Goal: Task Accomplishment & Management: Manage account settings

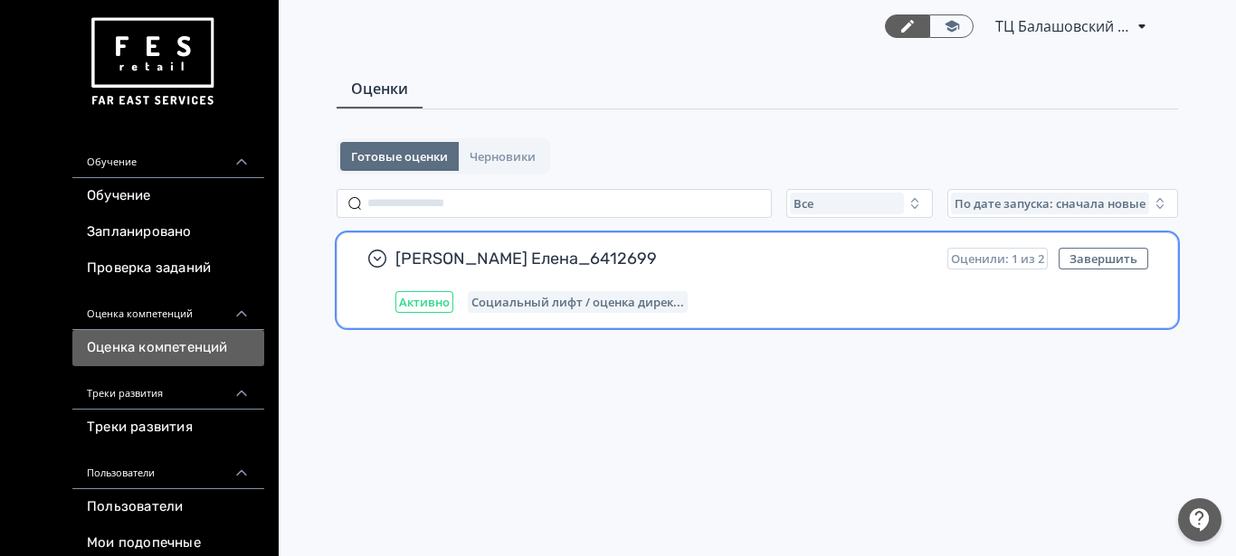
click at [538, 276] on div "[PERSON_NAME] Елена_6412699 Оценили: 1 из 2 Завершить Активно Социальный лифт /…" at bounding box center [771, 280] width 753 height 65
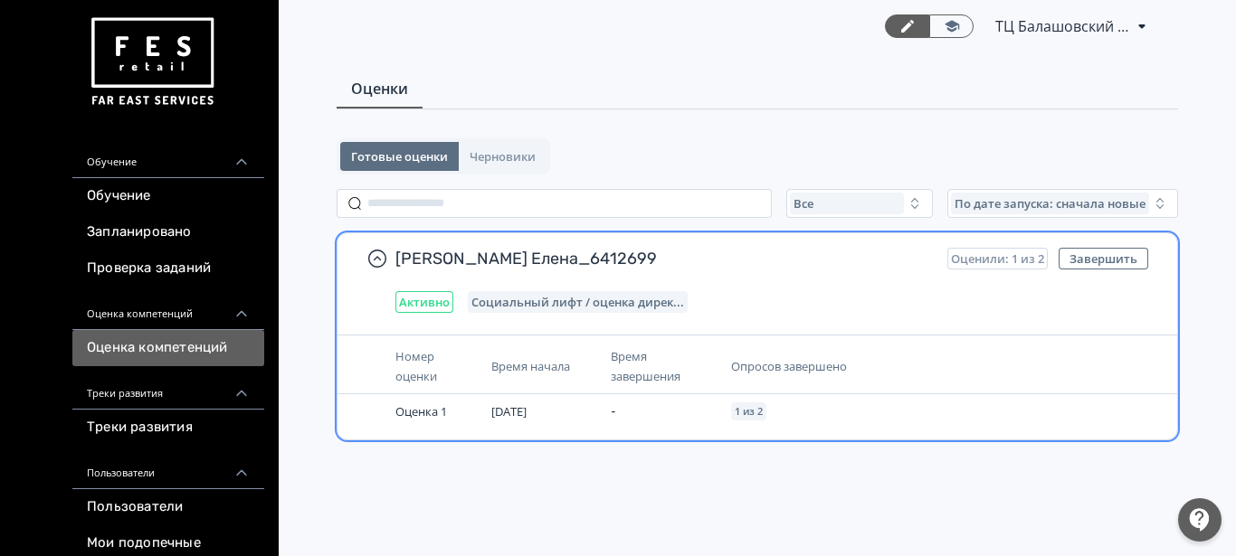
click at [573, 369] on div "Время начала" at bounding box center [543, 366] width 105 height 20
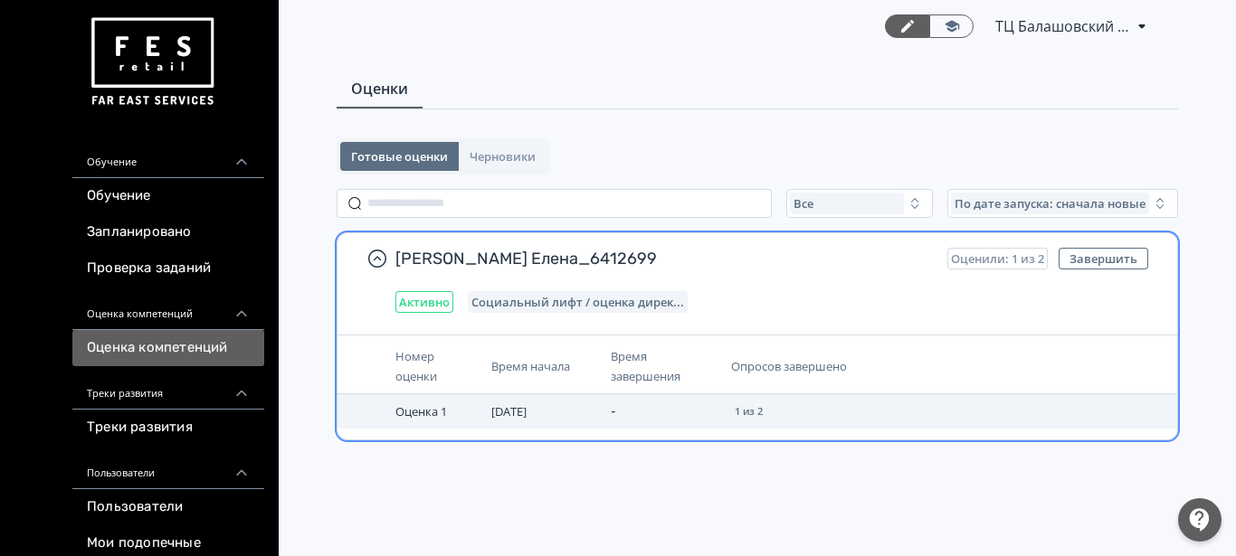
click at [526, 414] on span "[DATE]" at bounding box center [508, 411] width 35 height 16
click at [440, 410] on span "Оценка 1" at bounding box center [421, 411] width 52 height 16
click at [392, 411] on td "Оценка 1" at bounding box center [436, 411] width 96 height 34
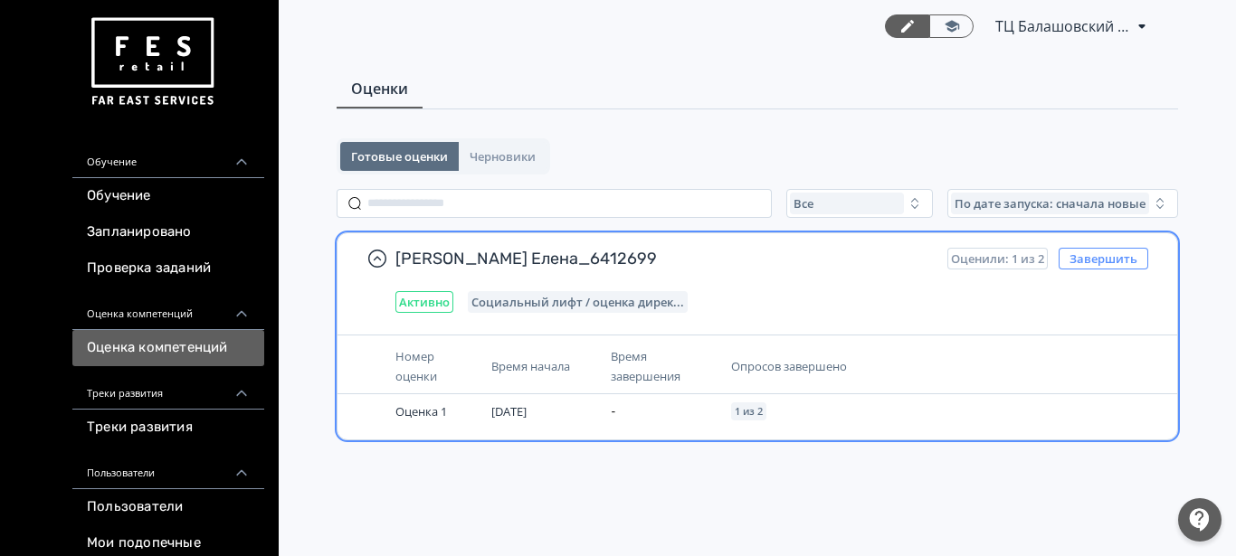
click at [1093, 255] on button "Завершить" at bounding box center [1103, 259] width 90 height 22
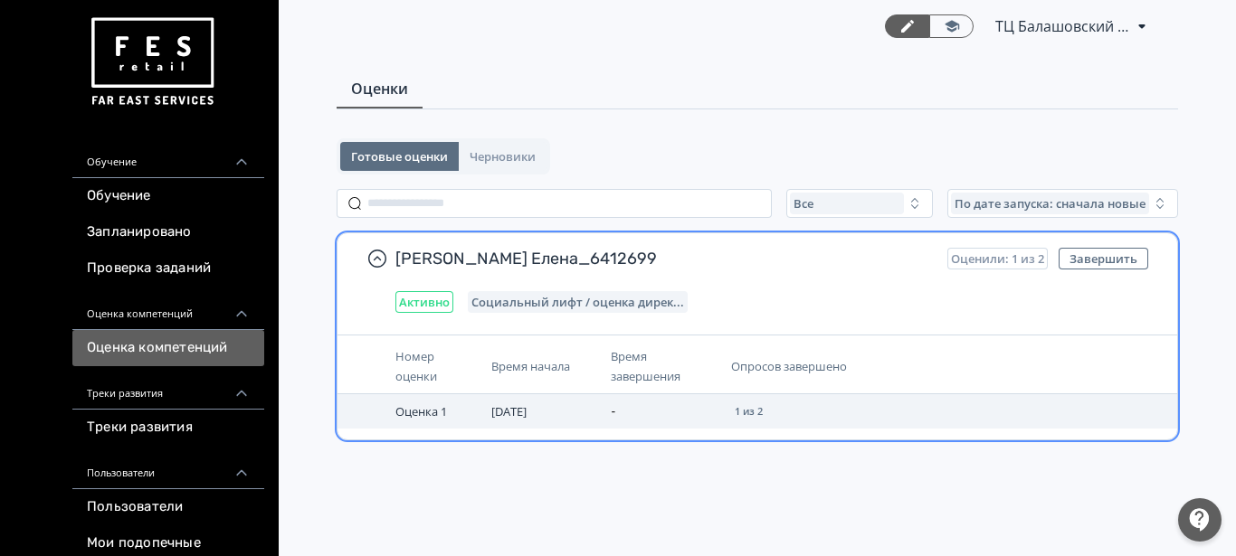
click at [526, 412] on span "[DATE]" at bounding box center [508, 411] width 35 height 16
click at [414, 421] on td "Оценка 1" at bounding box center [436, 411] width 96 height 34
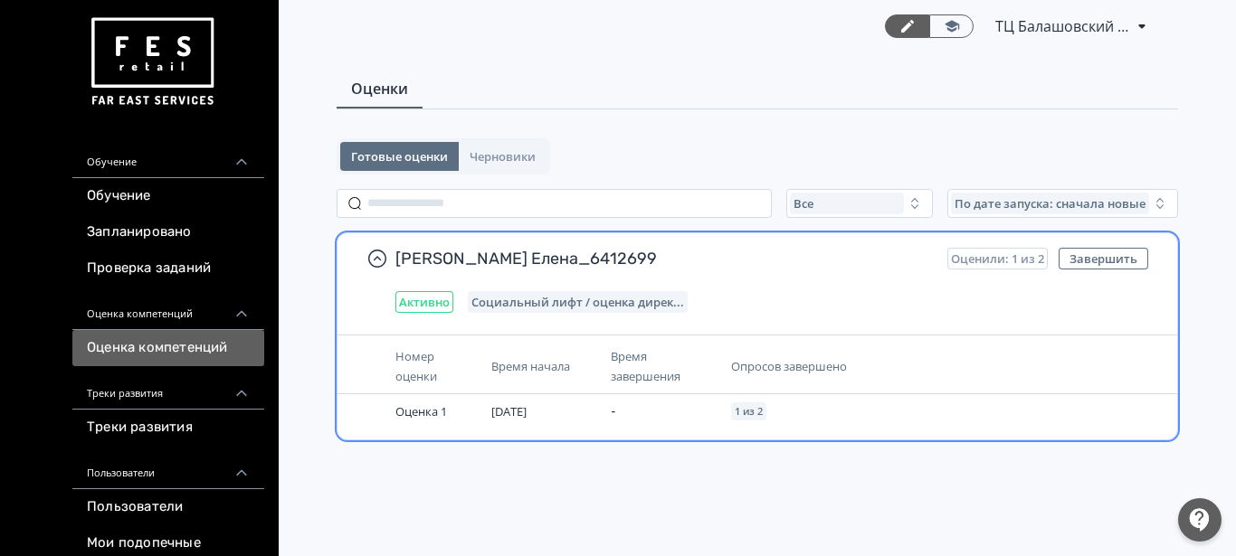
click at [424, 365] on span "Номер оценки" at bounding box center [416, 366] width 42 height 36
